Goal: Task Accomplishment & Management: Manage account settings

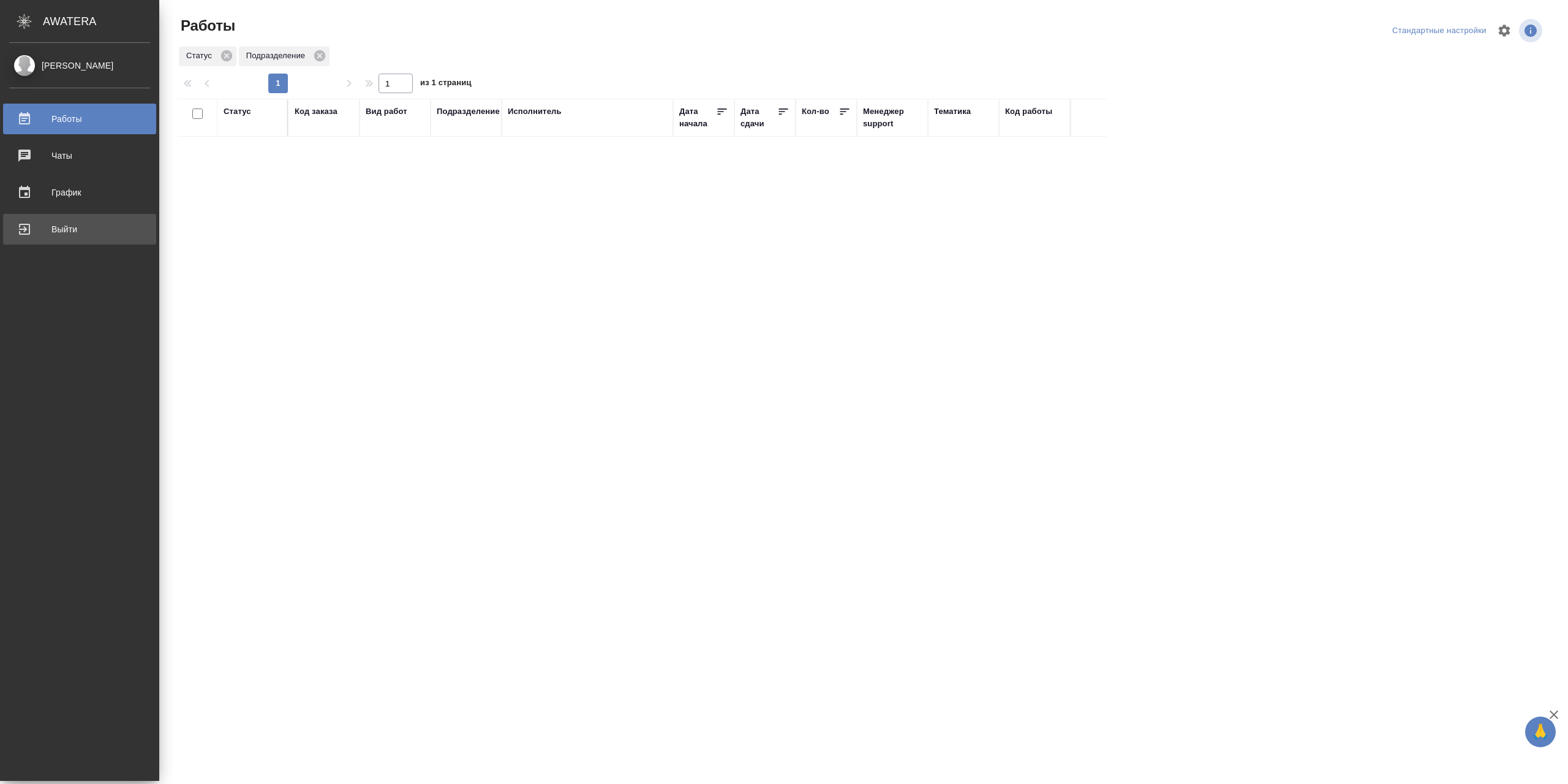
click at [53, 219] on link "Выйти" at bounding box center [79, 229] width 153 height 31
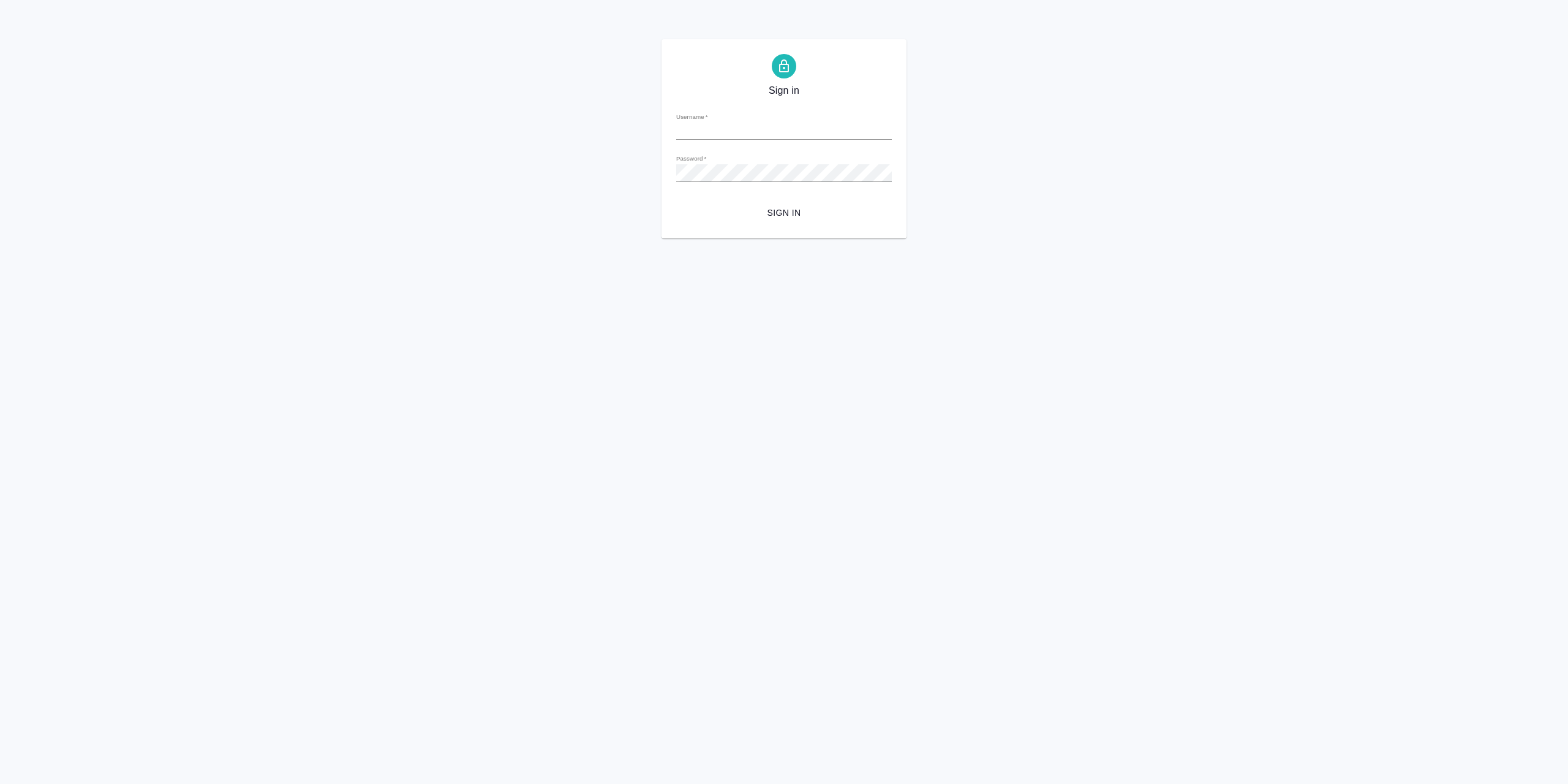
type input "r.sarkhatov@awatera.com"
click at [853, 212] on span "Sign in" at bounding box center [784, 213] width 196 height 15
